Goal: Check status: Check status

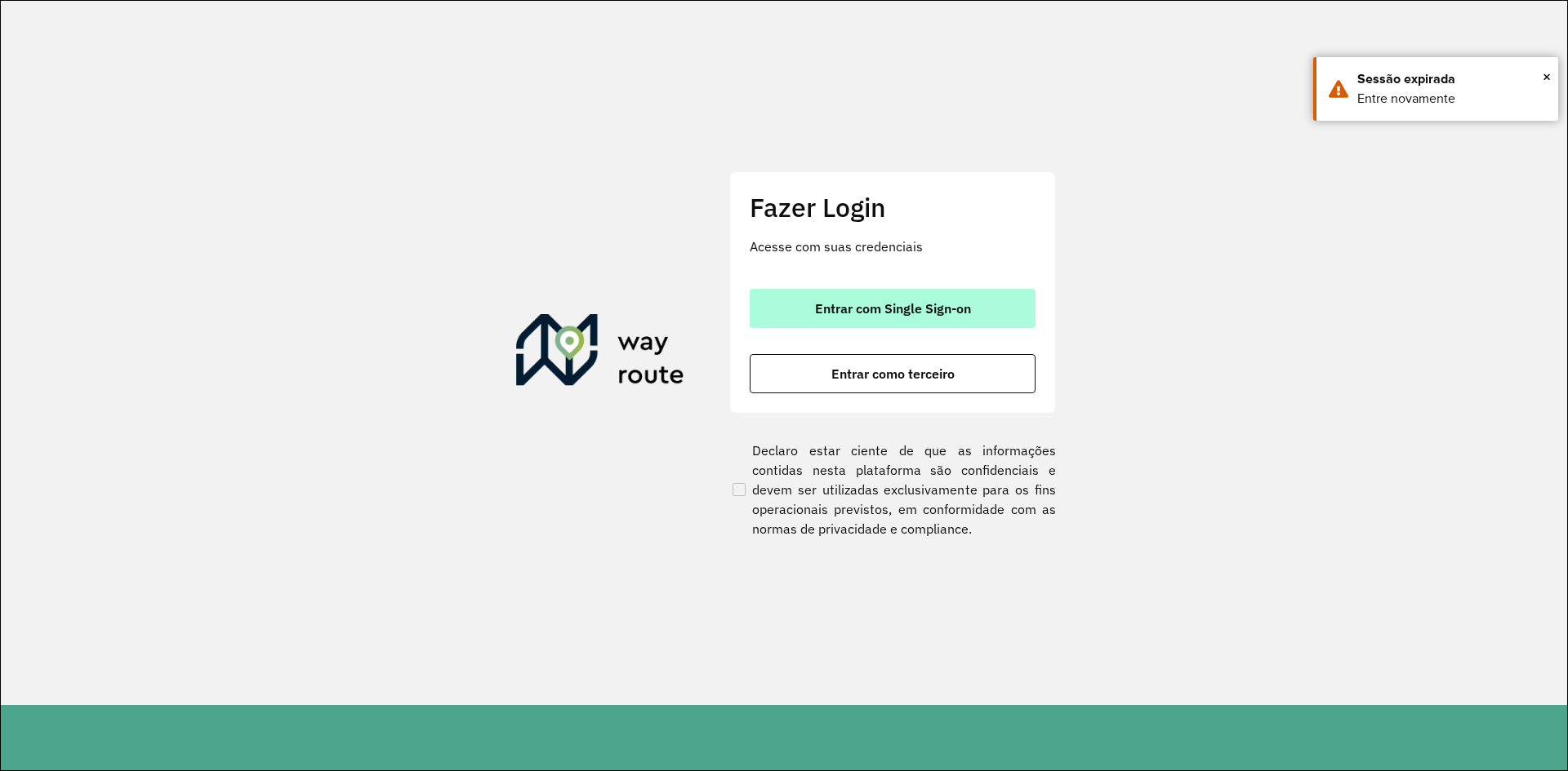
click at [896, 296] on button "Entrar com Single Sign-on" at bounding box center [893, 309] width 286 height 39
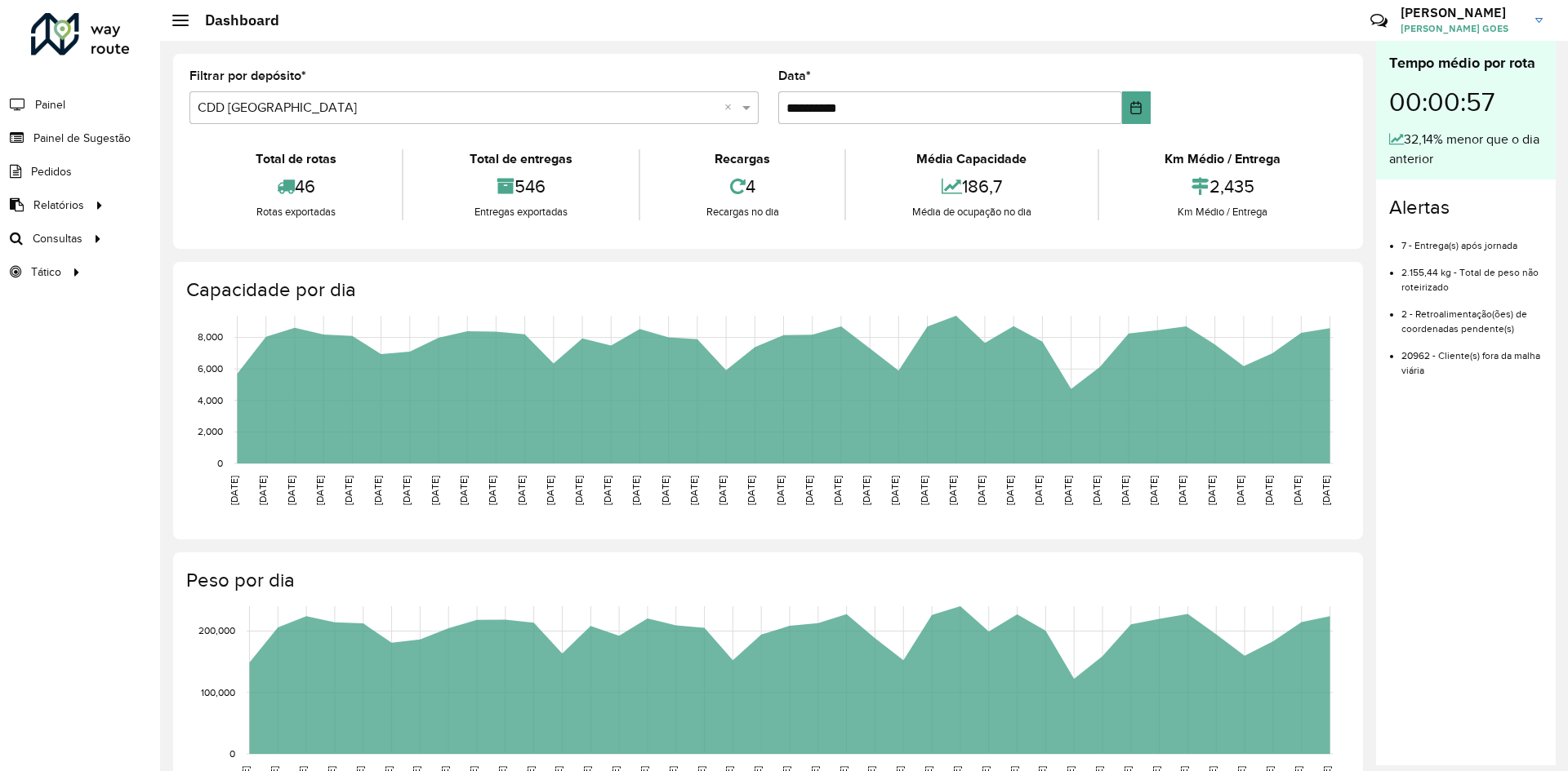
click at [134, 141] on li "Painel de Sugestão" at bounding box center [80, 138] width 160 height 33
click at [122, 135] on span "Painel de Sugestão" at bounding box center [84, 139] width 102 height 17
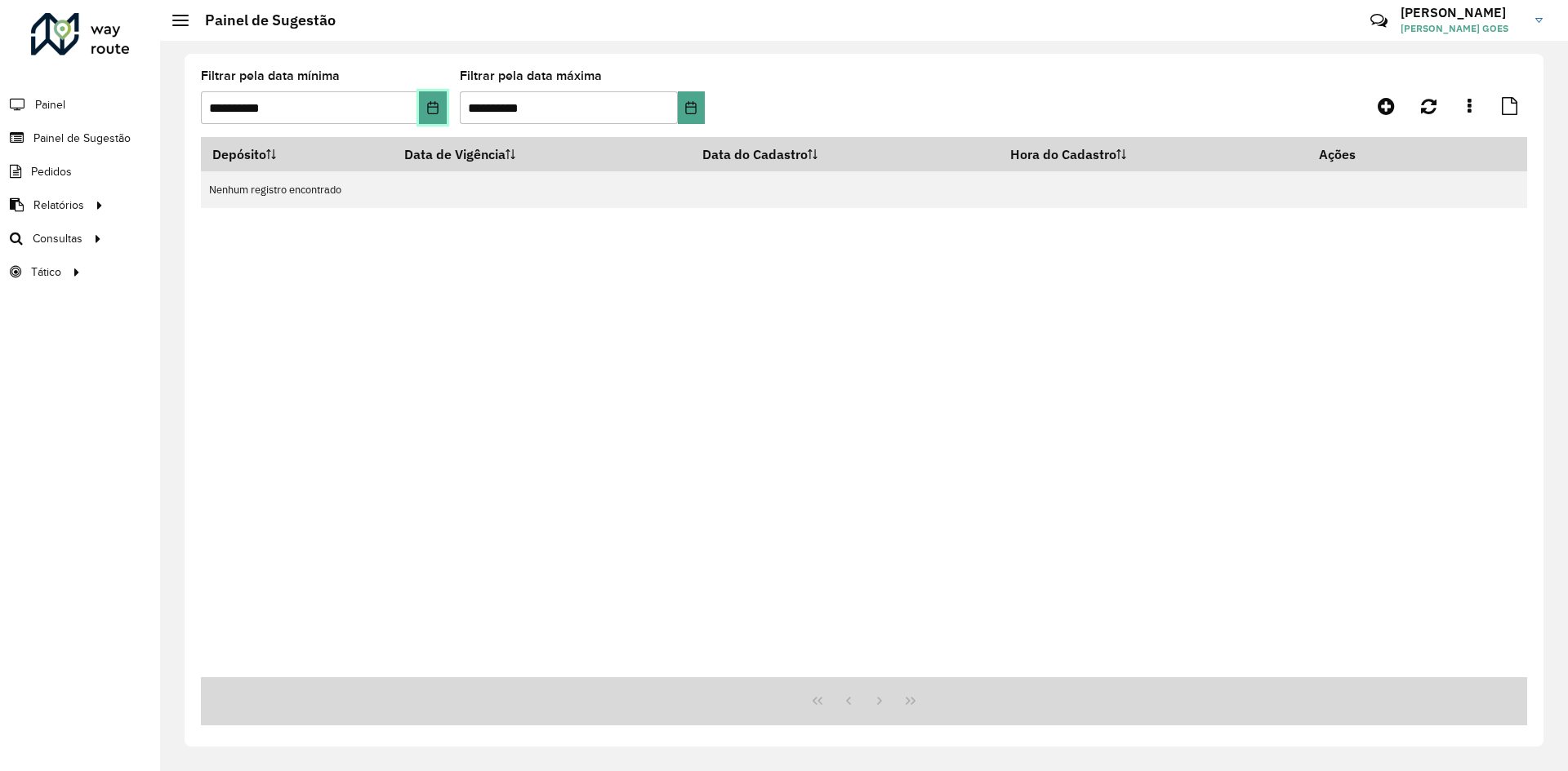
click at [420, 119] on button "Choose Date" at bounding box center [431, 108] width 27 height 33
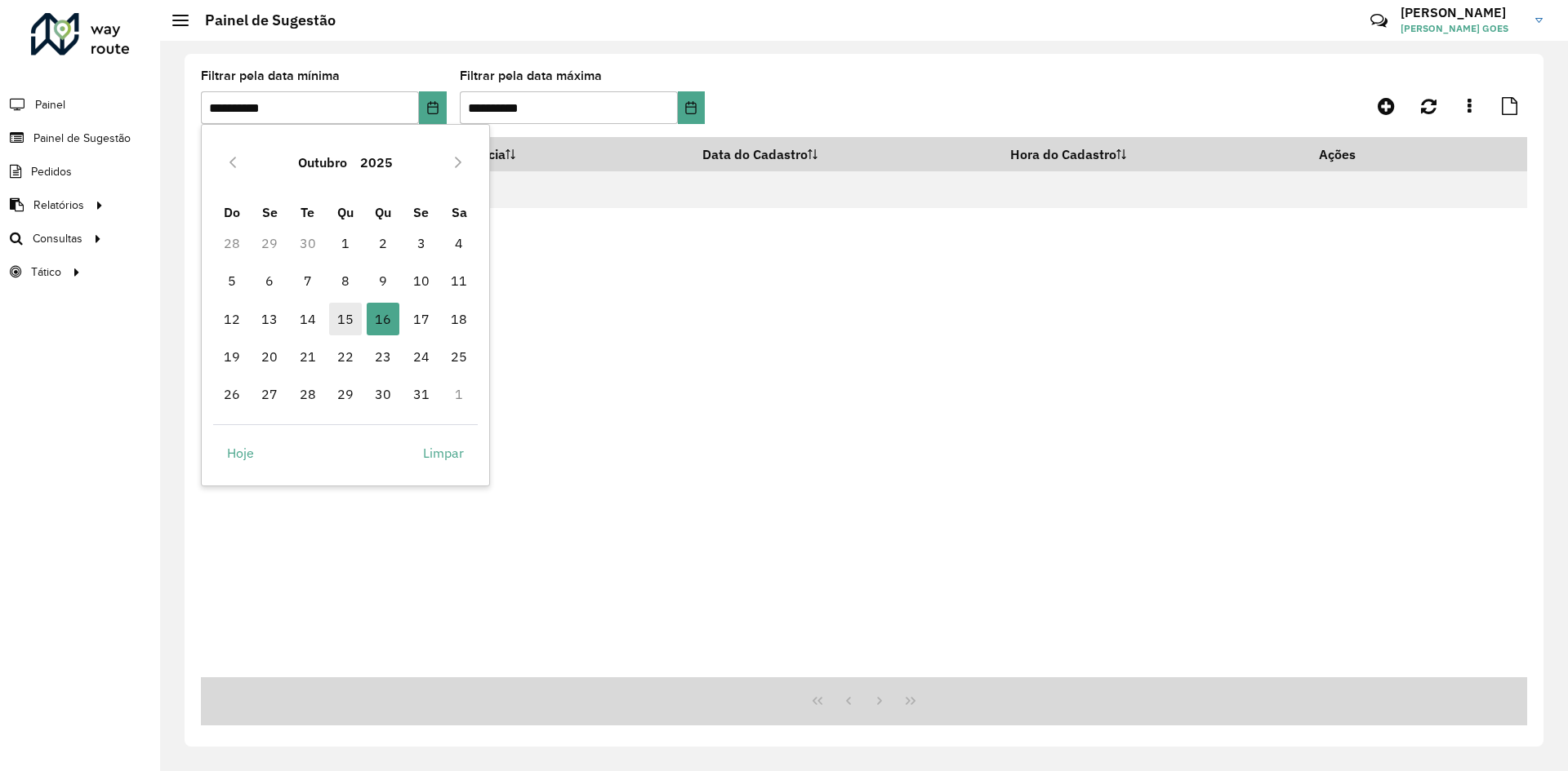
click at [346, 317] on span "15" at bounding box center [345, 319] width 33 height 33
type input "**********"
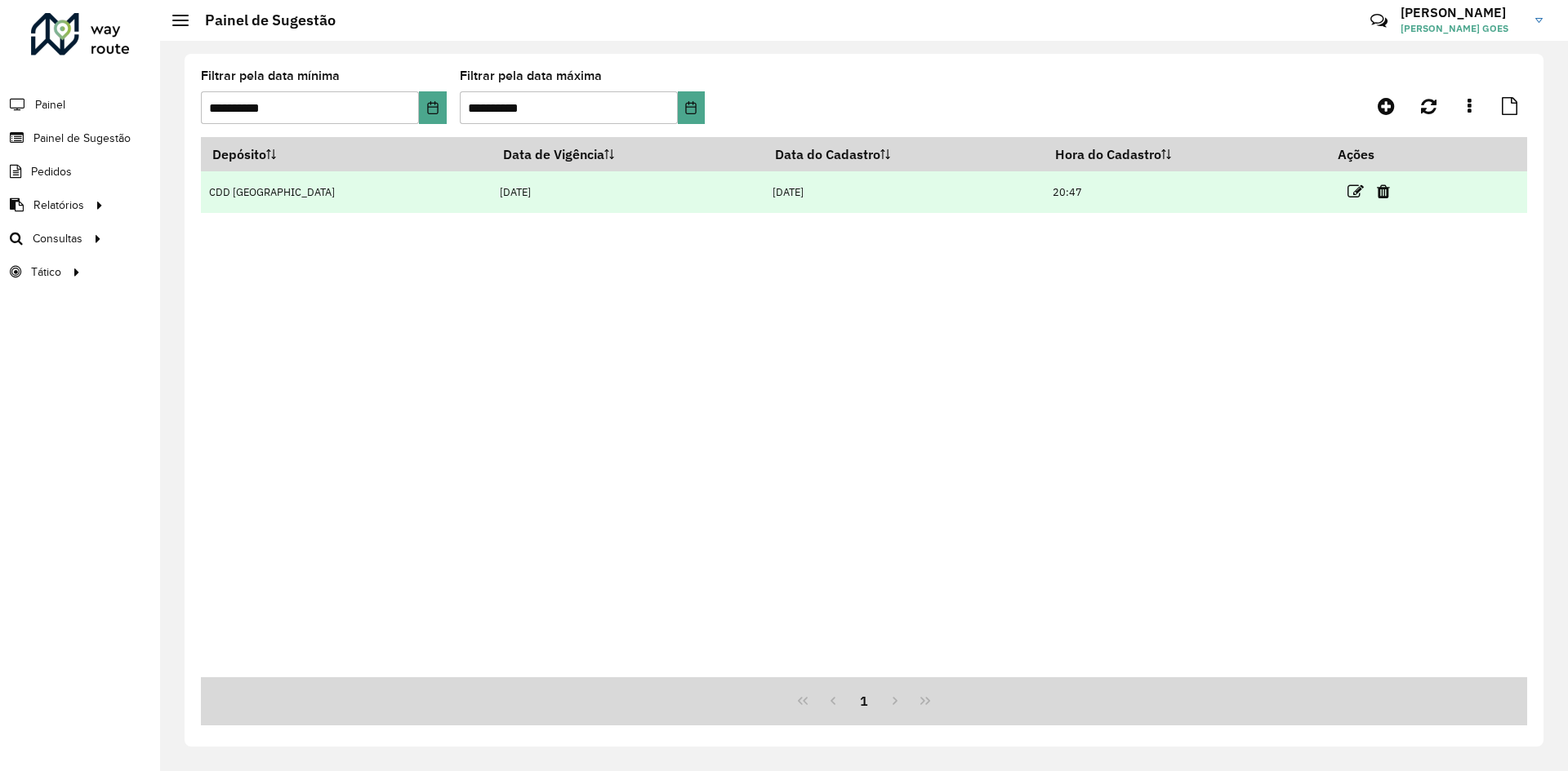
click at [898, 200] on td "14/10/2025" at bounding box center [903, 192] width 280 height 42
click at [1347, 193] on icon at bounding box center [1355, 192] width 16 height 16
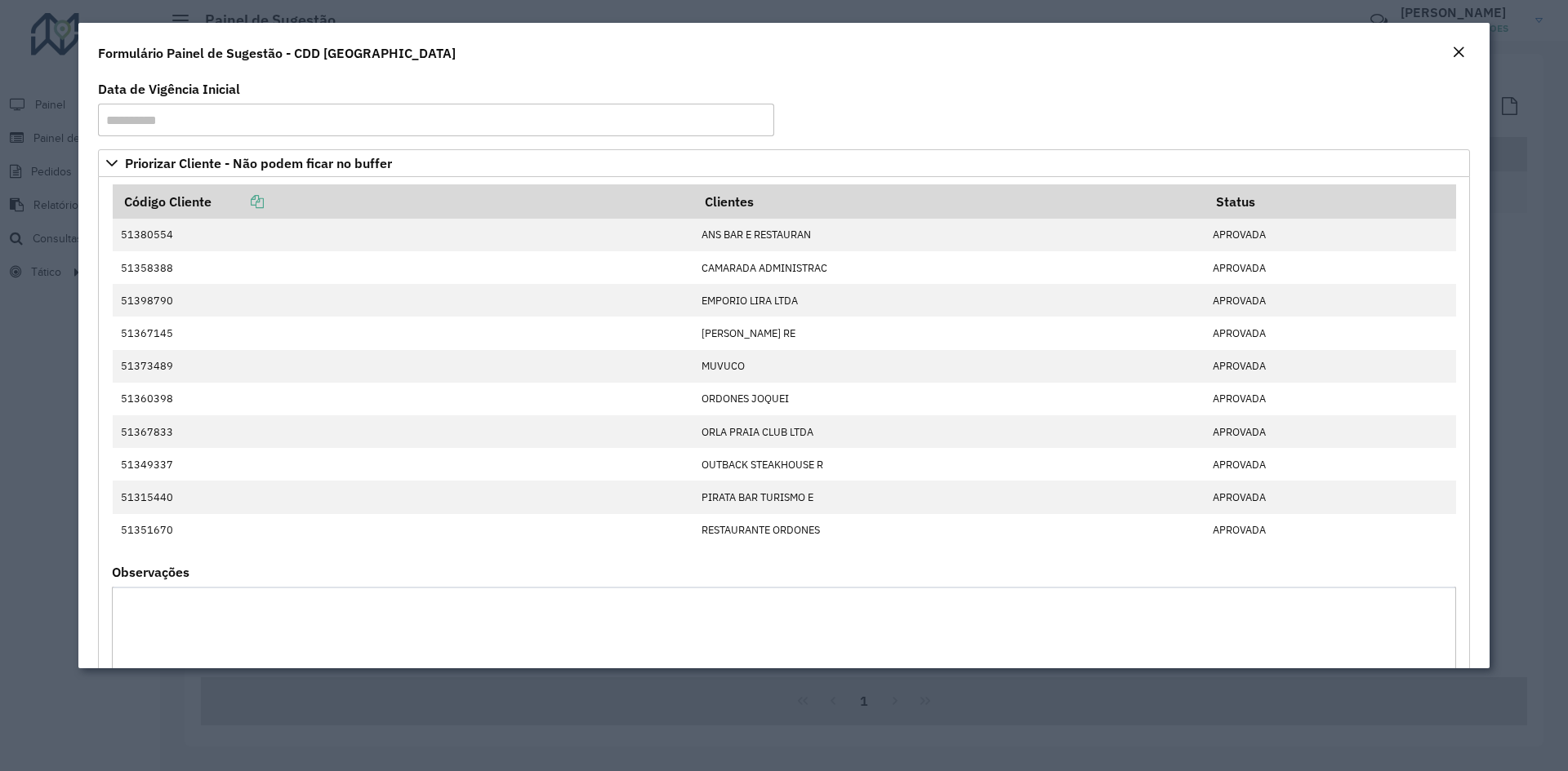
click at [1455, 48] on em "Close" at bounding box center [1458, 51] width 13 height 13
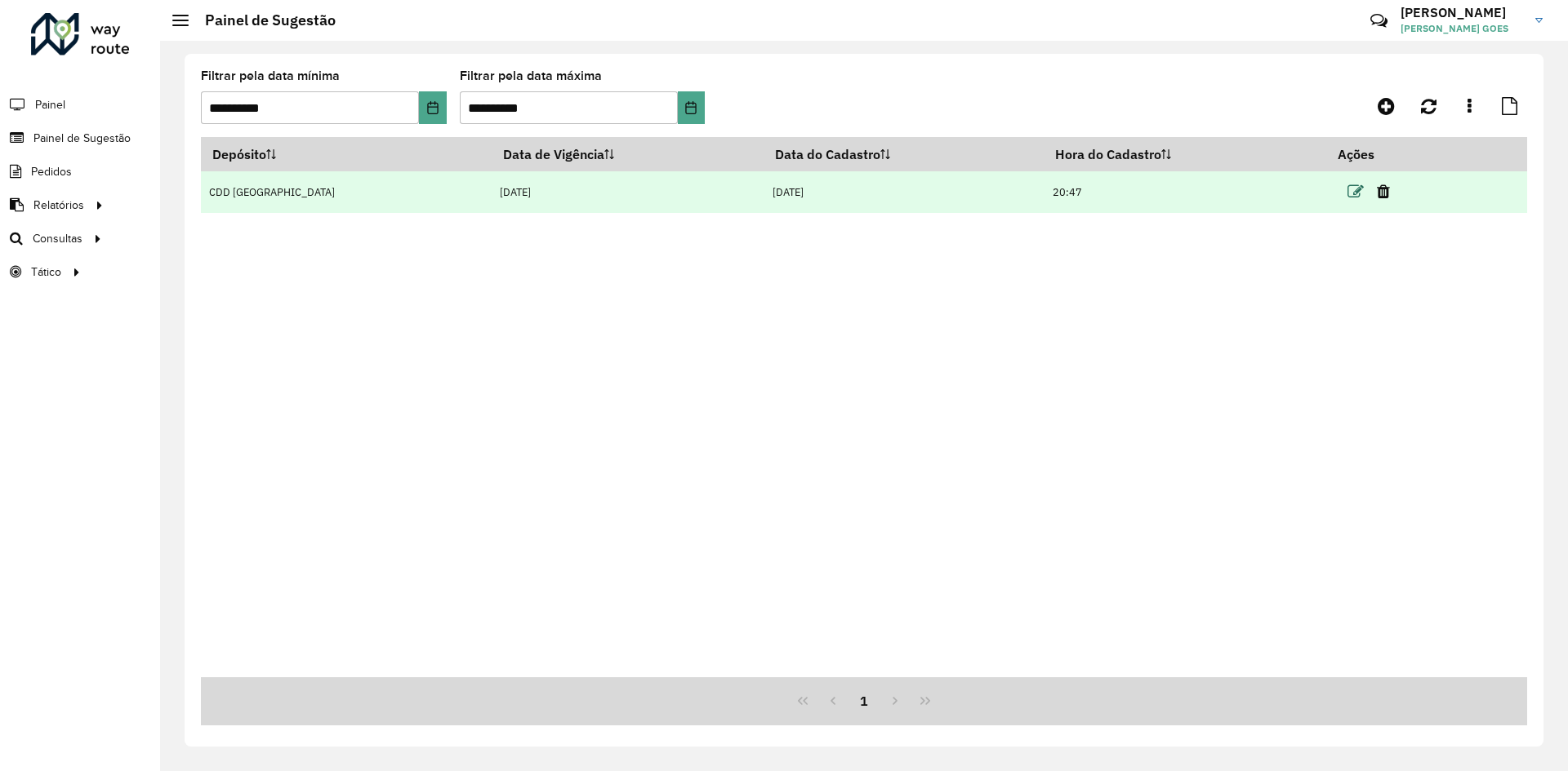
click at [1332, 193] on td at bounding box center [1375, 192] width 98 height 41
click at [1347, 195] on icon at bounding box center [1355, 192] width 16 height 16
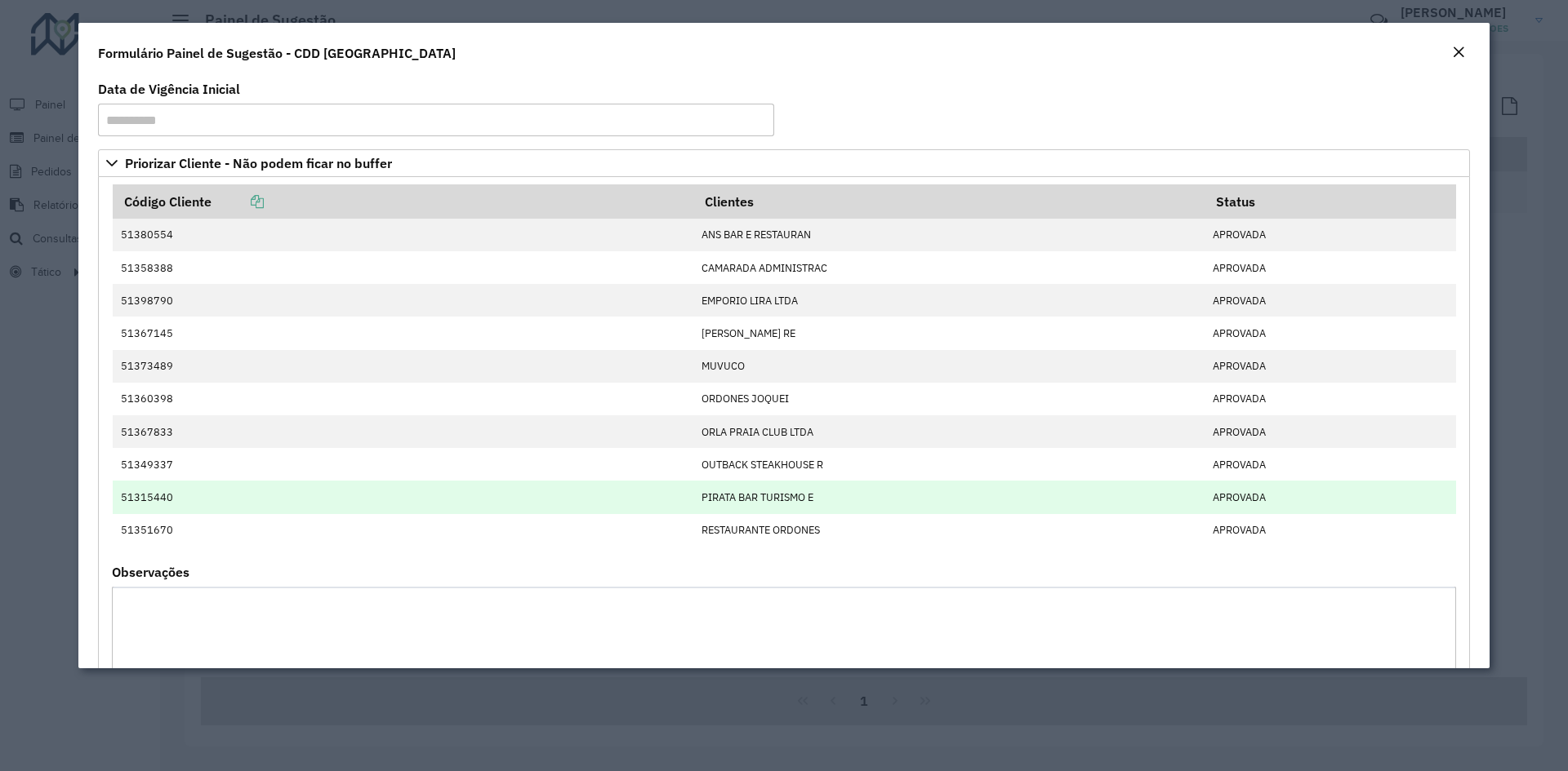
click at [770, 495] on td "PIRATA BAR TURISMO E" at bounding box center [948, 497] width 511 height 33
click at [769, 495] on td "PIRATA BAR TURISMO E" at bounding box center [948, 497] width 511 height 33
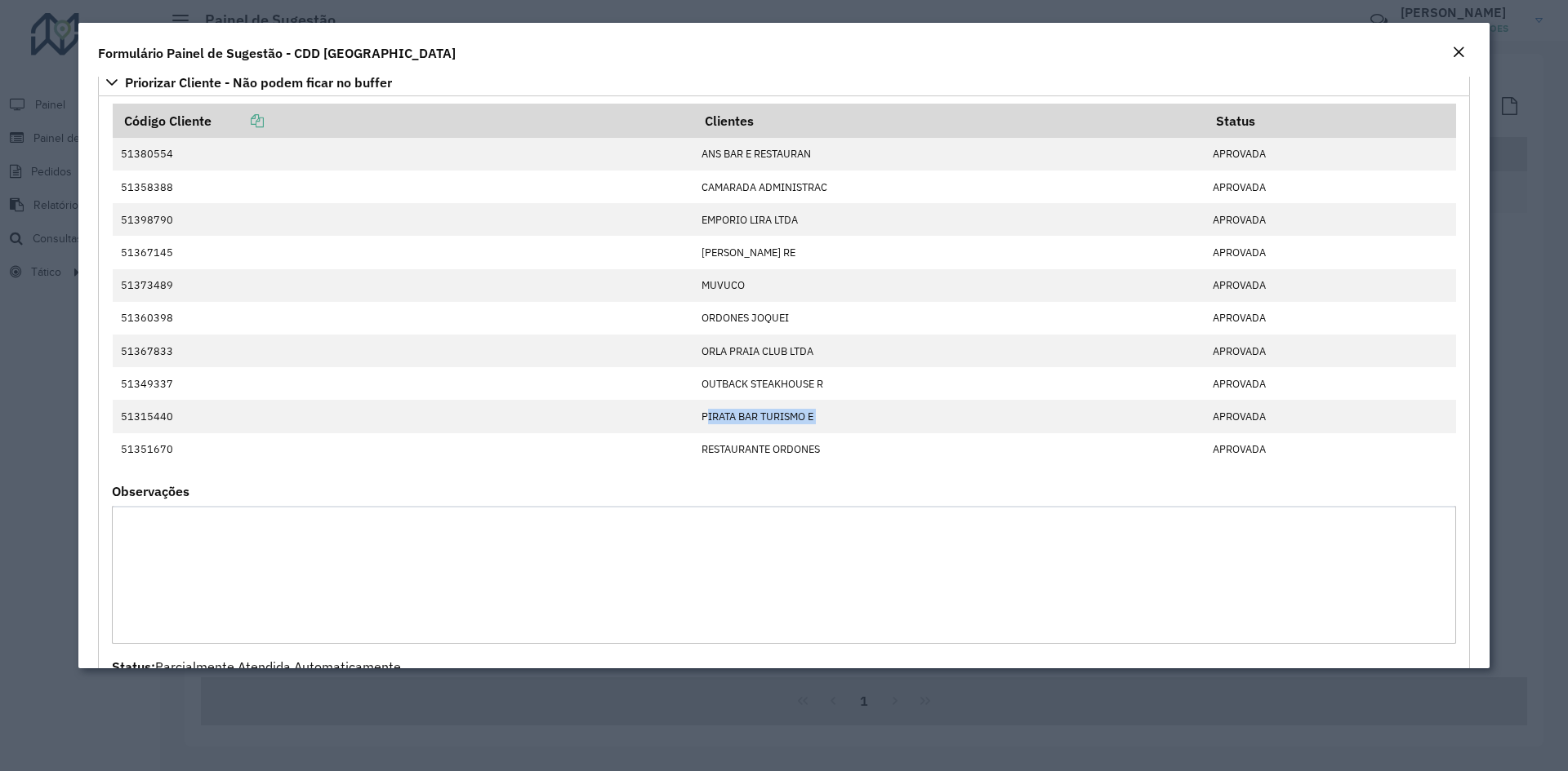
scroll to position [157, 0]
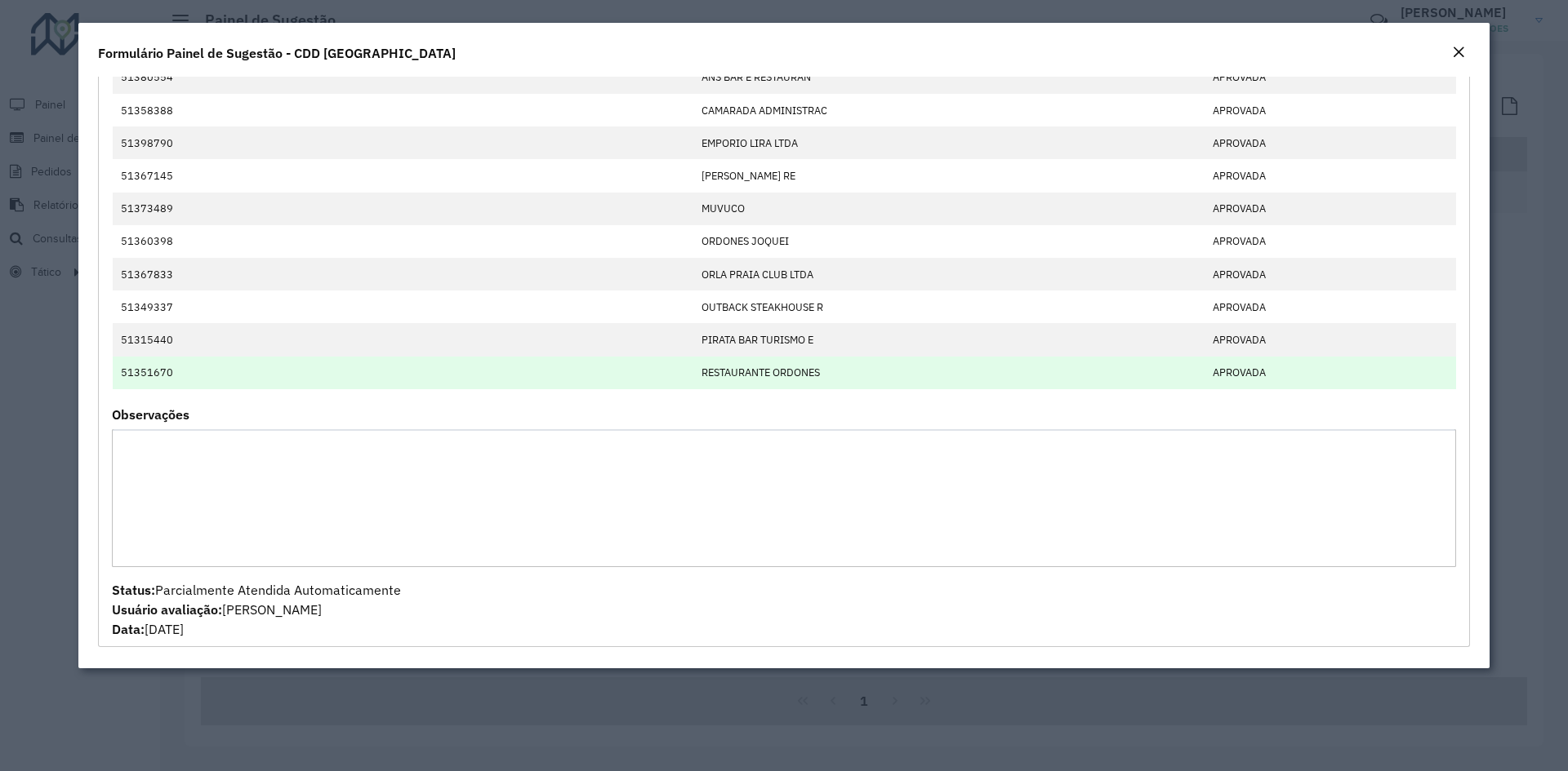
click at [319, 371] on td "51351670" at bounding box center [403, 373] width 580 height 33
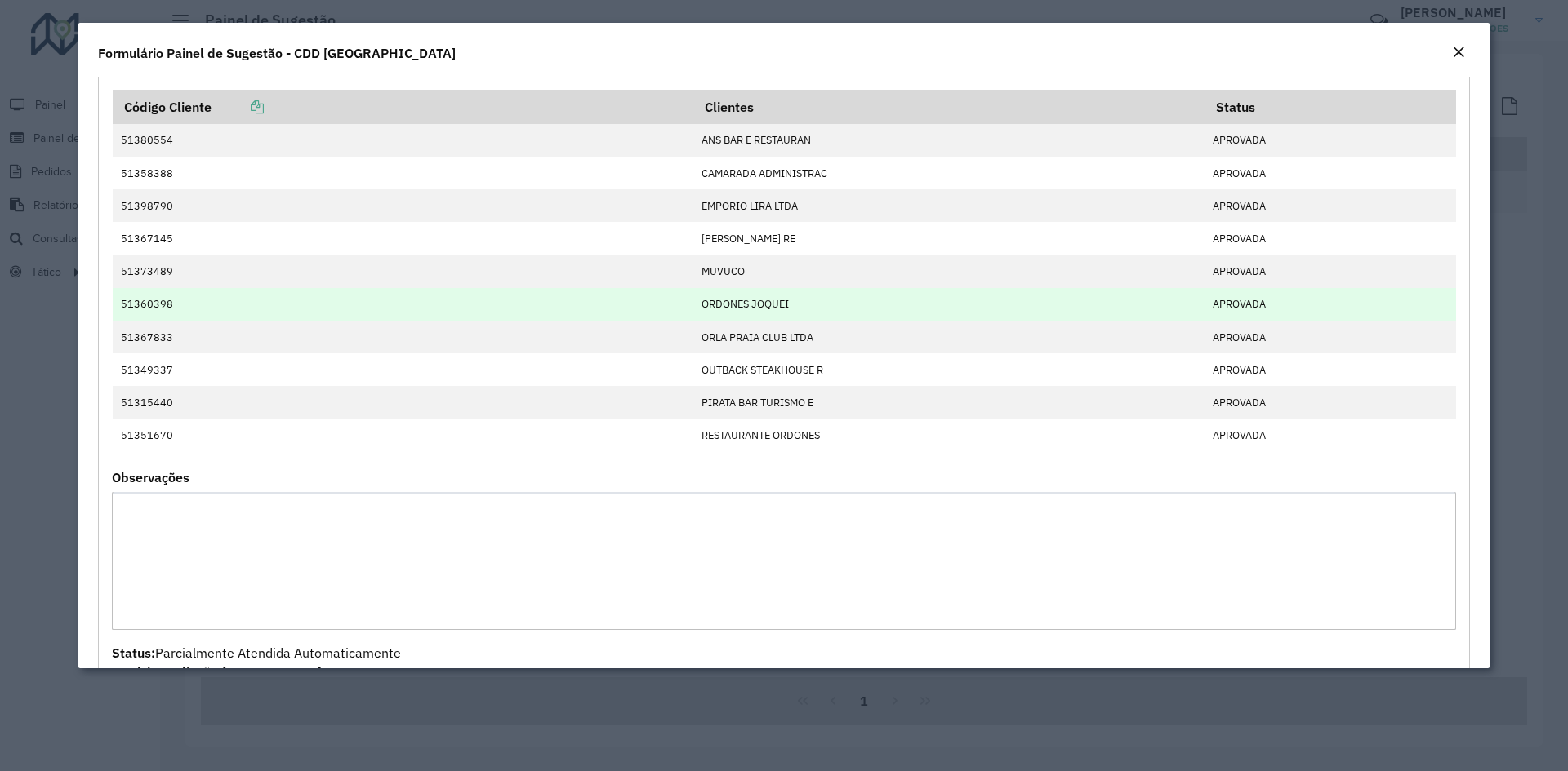
scroll to position [0, 0]
